Goal: Task Accomplishment & Management: Use online tool/utility

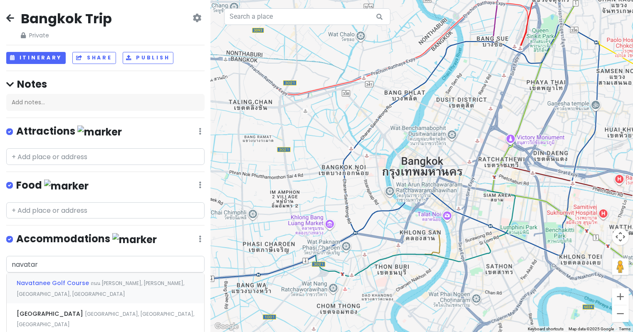
type input "navatara"
click at [27, 319] on span "[GEOGRAPHIC_DATA], [GEOGRAPHIC_DATA]" at bounding box center [93, 320] width 153 height 18
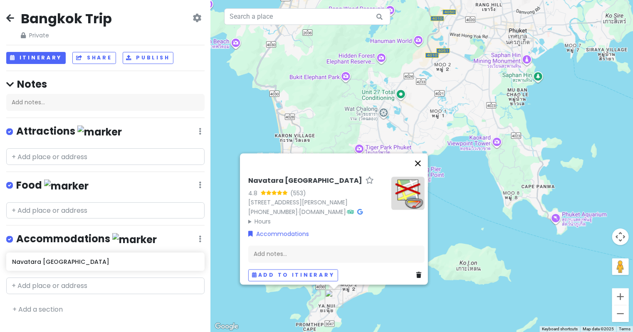
click at [426, 153] on button "Close" at bounding box center [418, 163] width 20 height 20
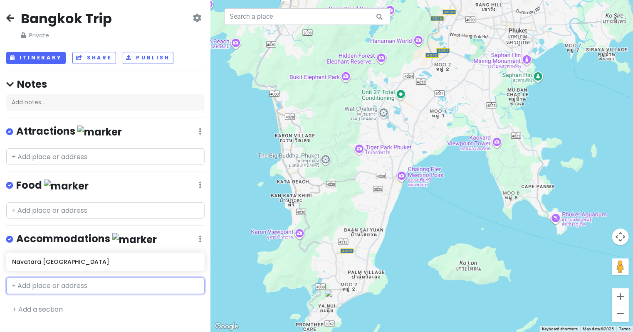
click at [158, 258] on h6 "Navatara [GEOGRAPHIC_DATA]" at bounding box center [105, 261] width 187 height 7
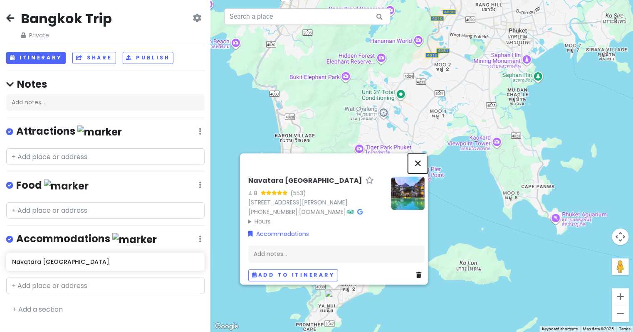
click at [425, 153] on button "Close" at bounding box center [418, 163] width 20 height 20
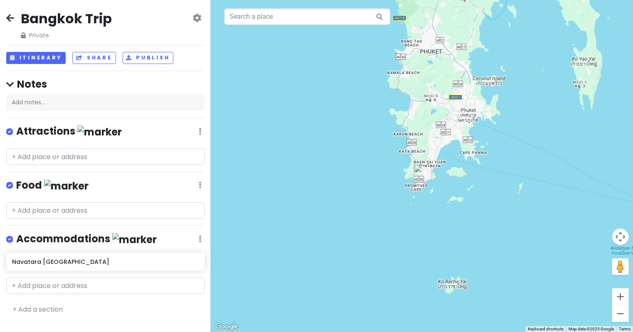
click at [388, 165] on div at bounding box center [422, 166] width 422 height 332
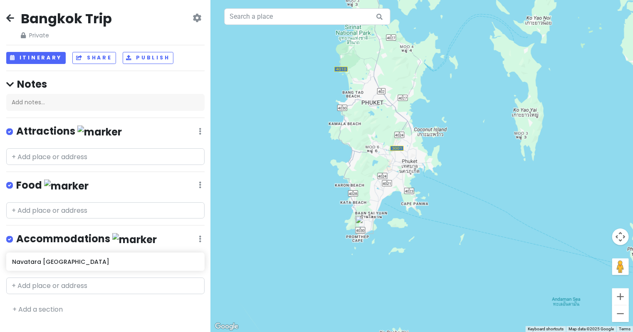
click at [182, 261] on h6 "Navatara [GEOGRAPHIC_DATA]" at bounding box center [105, 261] width 187 height 7
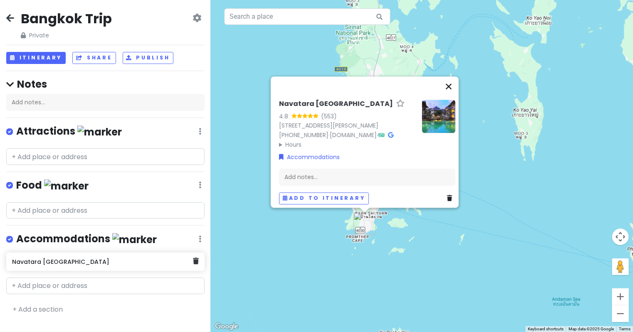
click at [447, 77] on button "Close" at bounding box center [449, 87] width 20 height 20
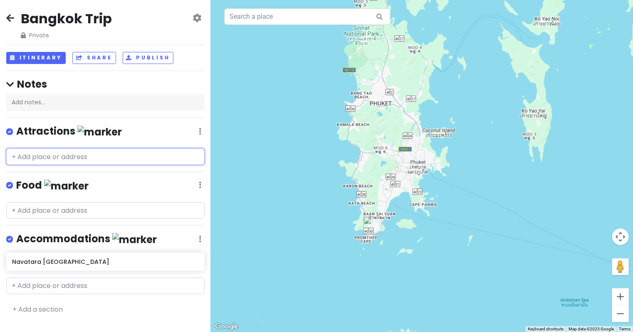
click at [161, 159] on input "text" at bounding box center [105, 156] width 198 height 17
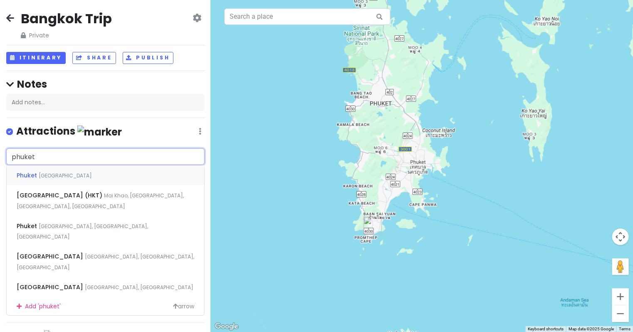
type input "[GEOGRAPHIC_DATA] (HKT), [GEOGRAPHIC_DATA], [GEOGRAPHIC_DATA], [GEOGRAPHIC_DATA…"
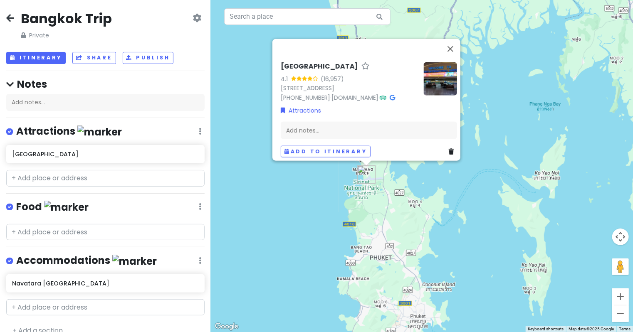
scroll to position [11, 0]
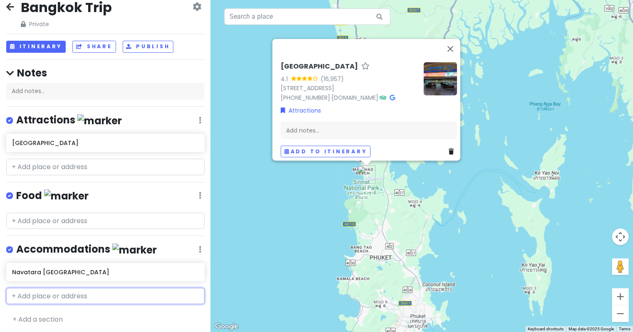
click at [129, 297] on input "text" at bounding box center [105, 296] width 198 height 17
paste input "[GEOGRAPHIC_DATA] [GEOGRAPHIC_DATA]"
type input "[GEOGRAPHIC_DATA] [GEOGRAPHIC_DATA]"
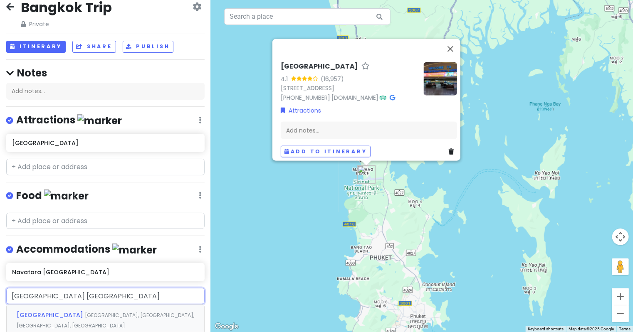
click at [28, 319] on div "[GEOGRAPHIC_DATA] [GEOGRAPHIC_DATA], [GEOGRAPHIC_DATA], [GEOGRAPHIC_DATA]" at bounding box center [106, 320] width 198 height 31
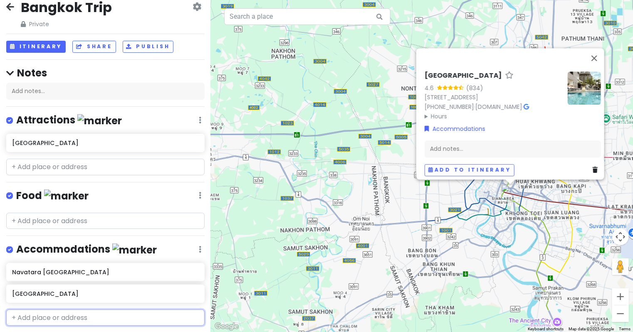
click at [45, 316] on input "text" at bounding box center [105, 318] width 198 height 17
type input "asia hotel bank"
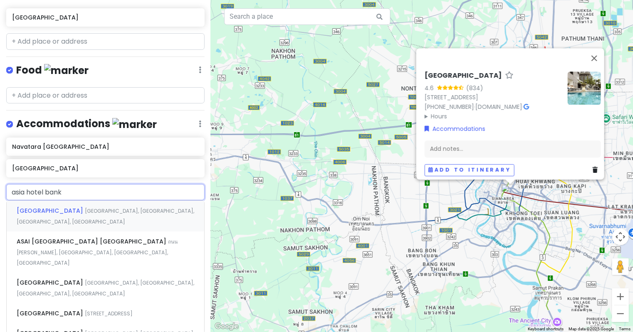
scroll to position [140, 0]
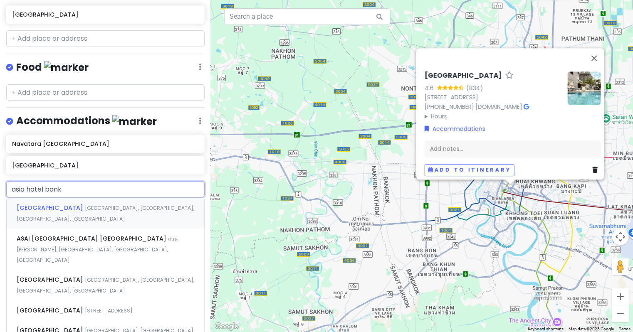
click at [86, 216] on span "[GEOGRAPHIC_DATA], [GEOGRAPHIC_DATA], [GEOGRAPHIC_DATA], [GEOGRAPHIC_DATA]" at bounding box center [106, 214] width 178 height 18
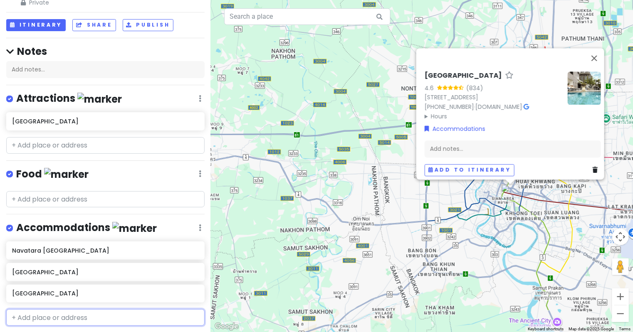
scroll to position [54, 0]
